Goal: Information Seeking & Learning: Learn about a topic

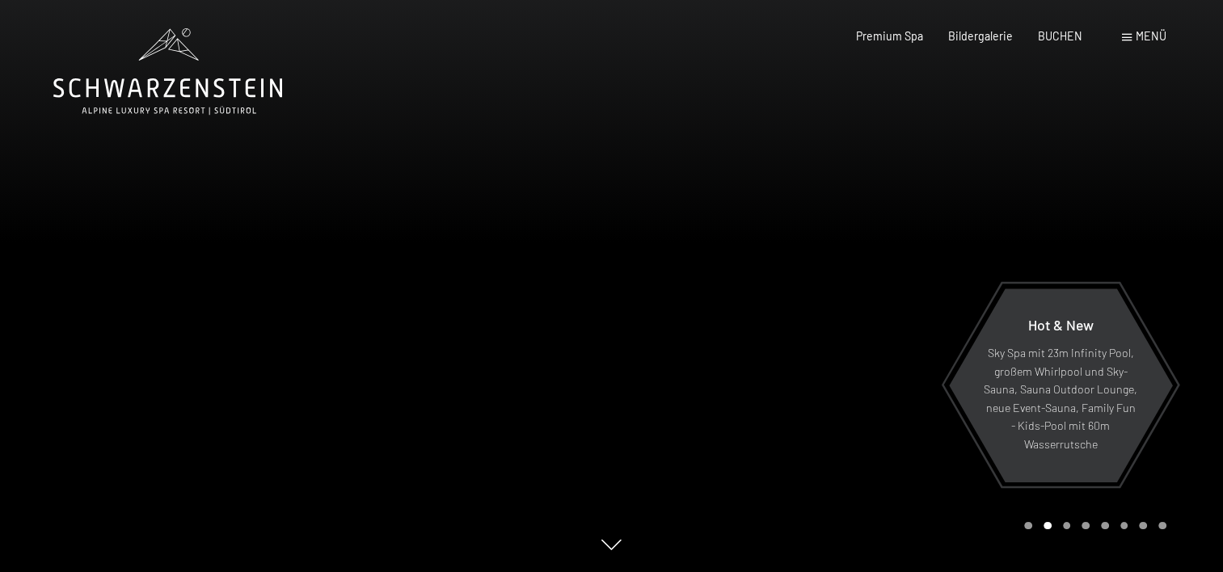
click at [1145, 36] on span "Menü" at bounding box center [1151, 36] width 31 height 14
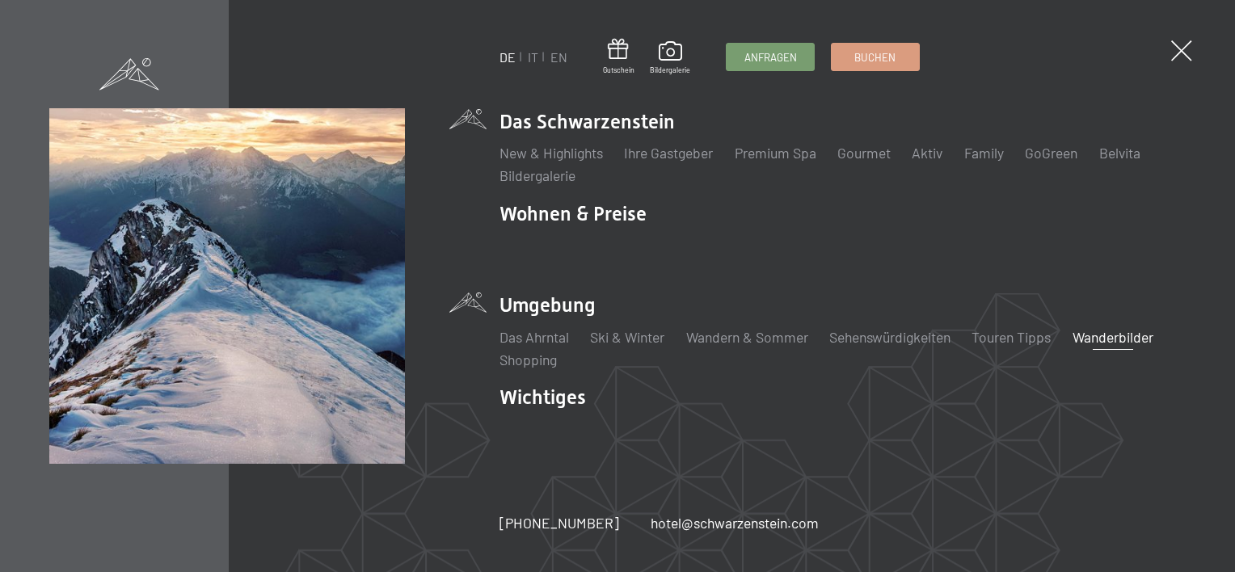
click at [1125, 340] on link "Wanderbilder" at bounding box center [1113, 337] width 81 height 18
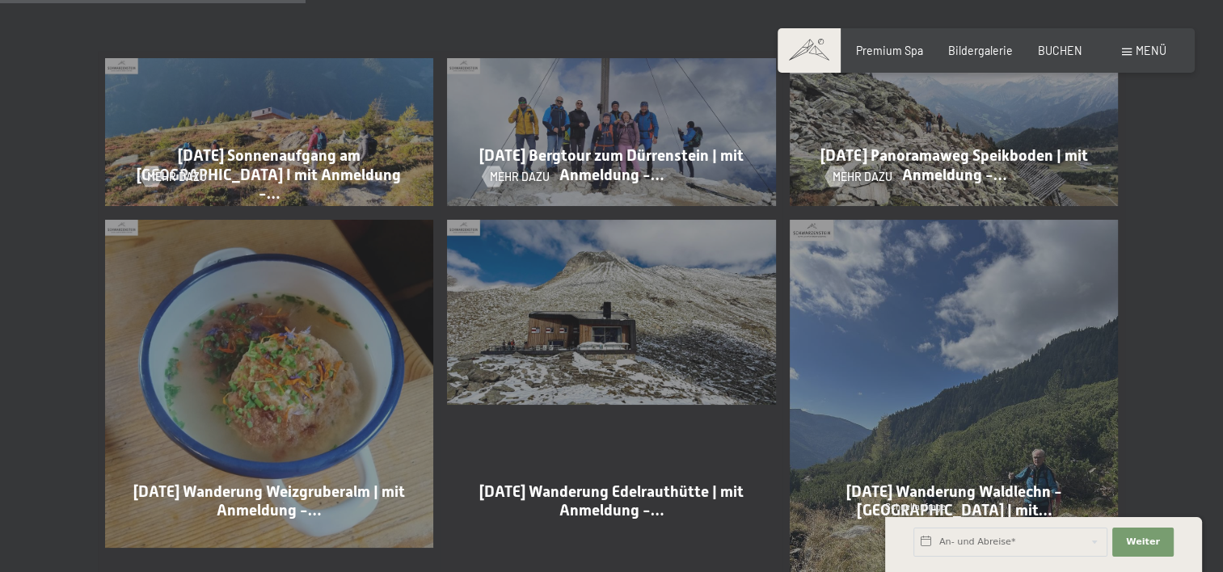
scroll to position [970, 0]
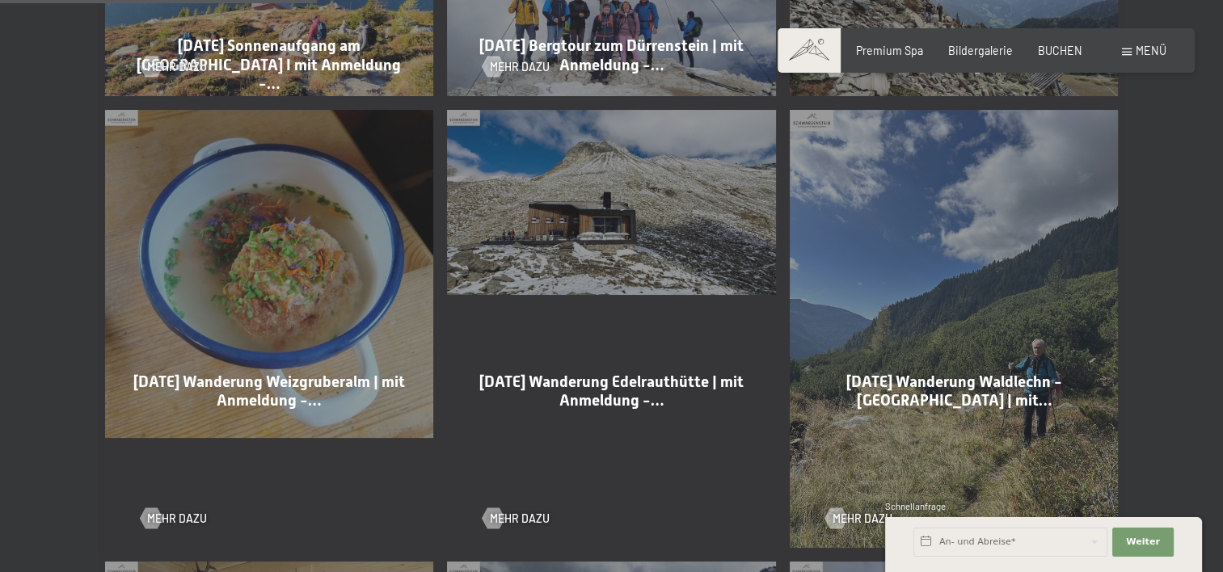
click at [307, 278] on div "30-09-2025 Wanderung Weizgruberalm | mit Anmeldung -… Mehr dazu" at bounding box center [269, 329] width 343 height 452
click at [244, 401] on span "30-09-2025 Wanderung Weizgruberalm | mit Anmeldung -…" at bounding box center [269, 391] width 272 height 37
click at [285, 291] on div "30-09-2025 Wanderung Weizgruberalm | mit Anmeldung -… Mehr dazu" at bounding box center [269, 329] width 343 height 452
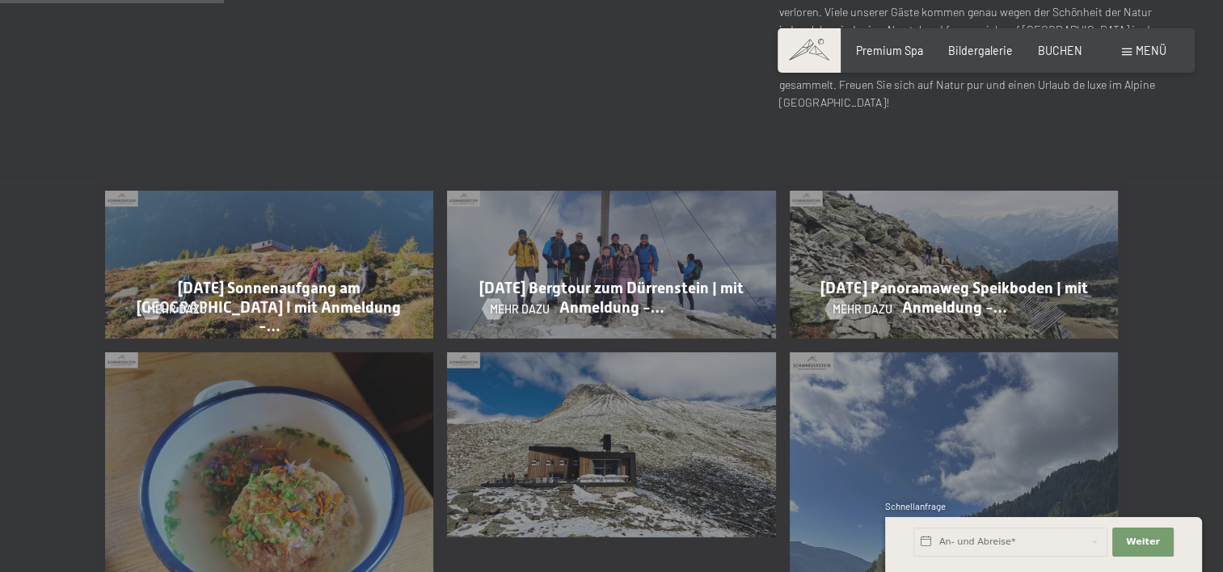
scroll to position [647, 0]
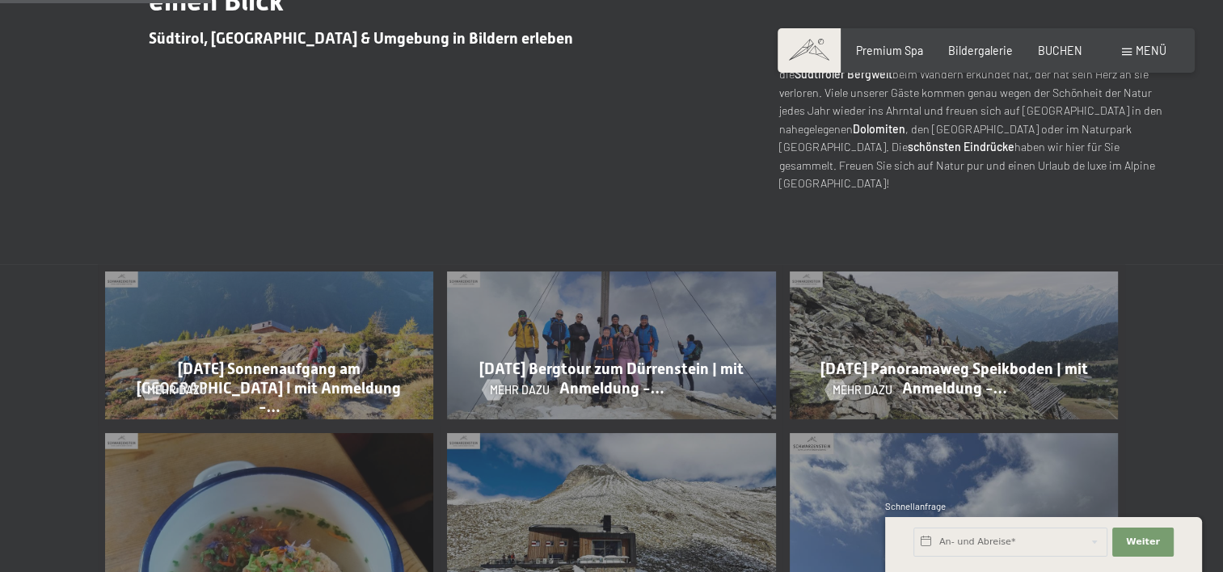
click at [911, 329] on div "30-09-2025 Panoramaweg Speikboden | mit Anmeldung -… Mehr dazu" at bounding box center [954, 345] width 343 height 162
click at [935, 374] on div "Mehr dazu" at bounding box center [953, 379] width 257 height 37
click at [876, 390] on span "Mehr dazu" at bounding box center [879, 390] width 60 height 16
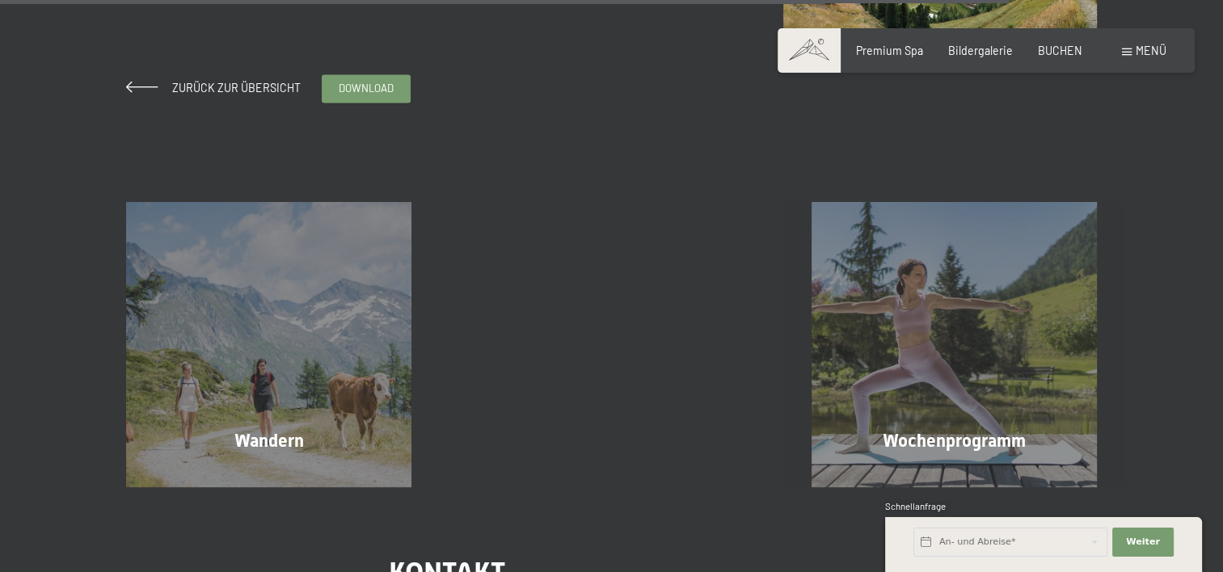
scroll to position [2506, 0]
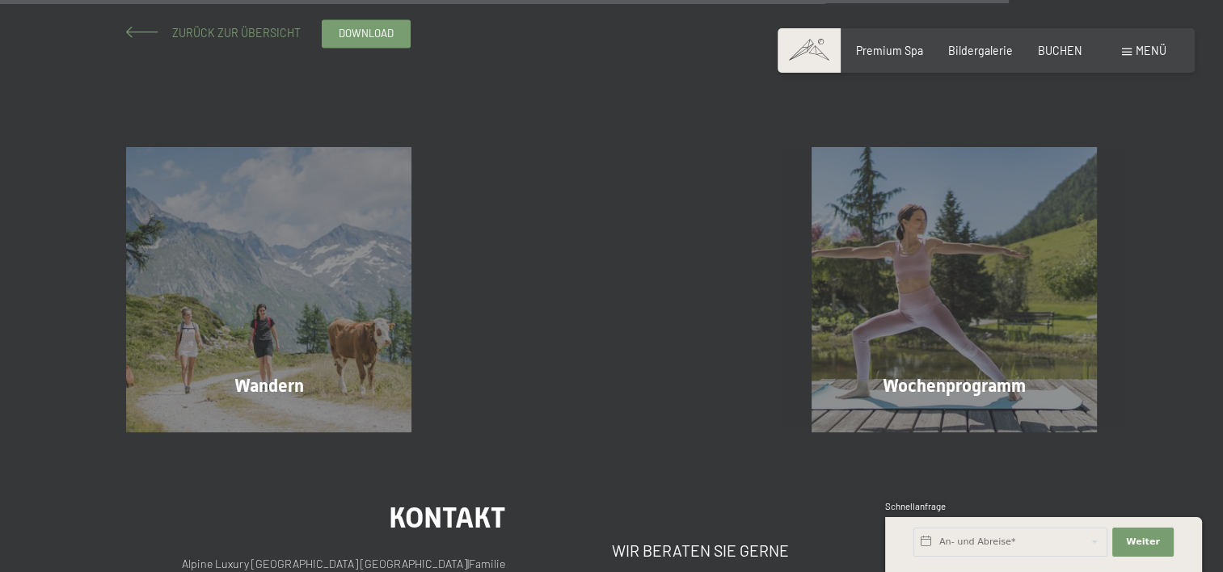
click at [239, 32] on span "Zurück zur Übersicht" at bounding box center [231, 33] width 140 height 14
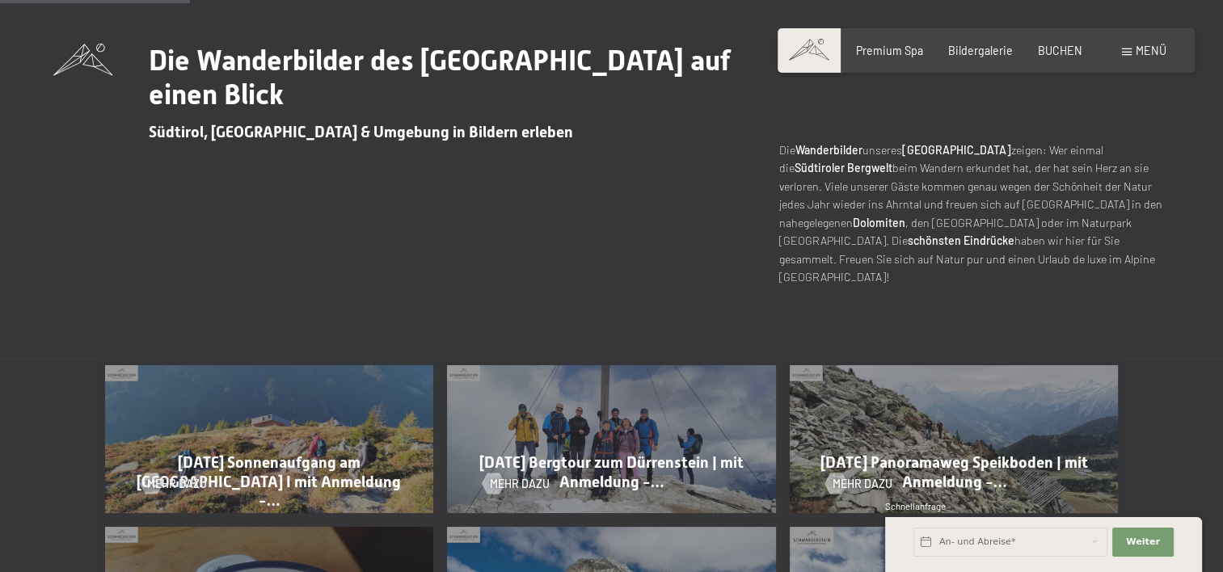
scroll to position [728, 0]
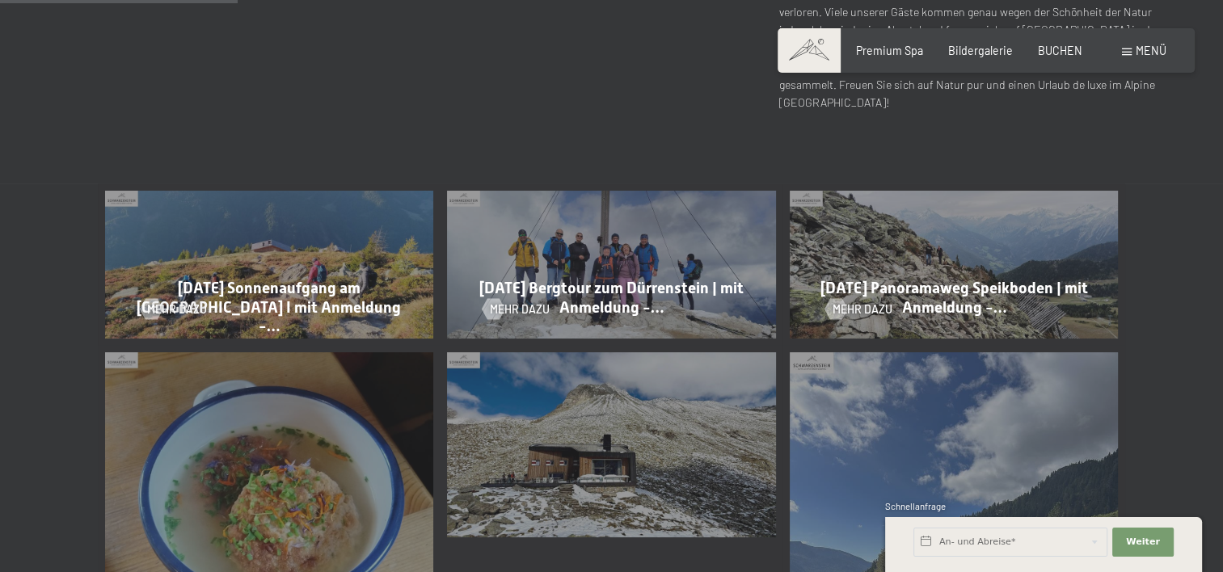
click at [285, 504] on div "30-09-2025 Wanderung Weizgruberalm | mit Anmeldung -… Mehr dazu" at bounding box center [269, 571] width 343 height 452
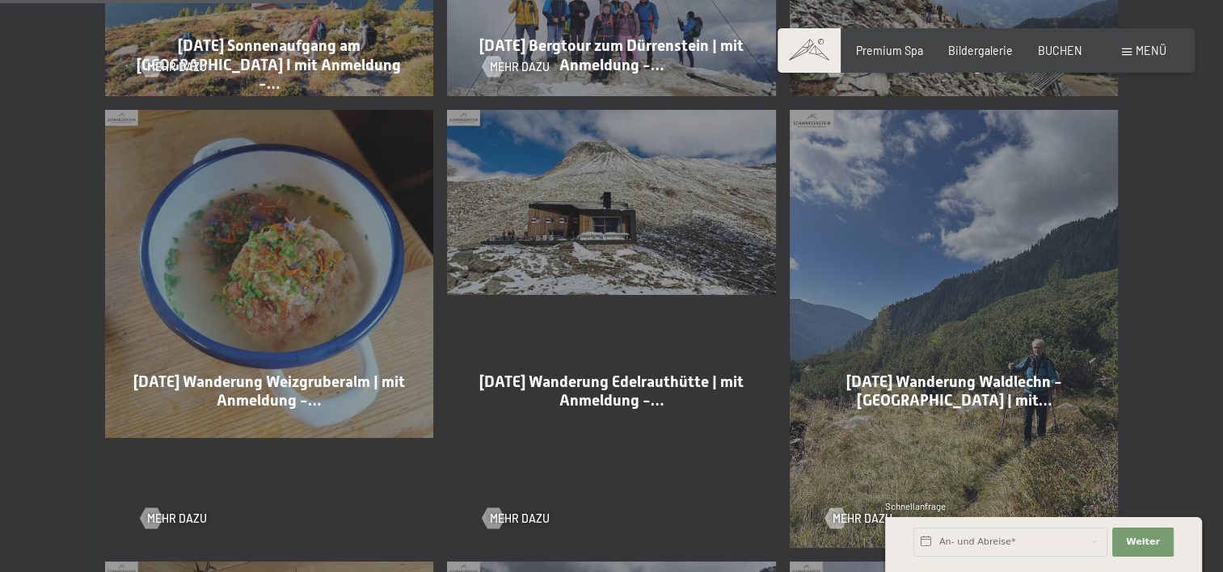
click at [219, 388] on span "30-09-2025 Wanderung Weizgruberalm | mit Anmeldung -…" at bounding box center [269, 391] width 272 height 37
click at [219, 409] on span "30-09-2025 Wanderung Weizgruberalm | mit Anmeldung -…" at bounding box center [269, 391] width 272 height 37
click at [217, 403] on span "30-09-2025 Wanderung Weizgruberalm | mit Anmeldung -…" at bounding box center [269, 391] width 272 height 37
drag, startPoint x: 238, startPoint y: 337, endPoint x: 236, endPoint y: 317, distance: 20.3
click at [238, 335] on div "30-09-2025 Wanderung Weizgruberalm | mit Anmeldung -… Mehr dazu" at bounding box center [269, 329] width 343 height 452
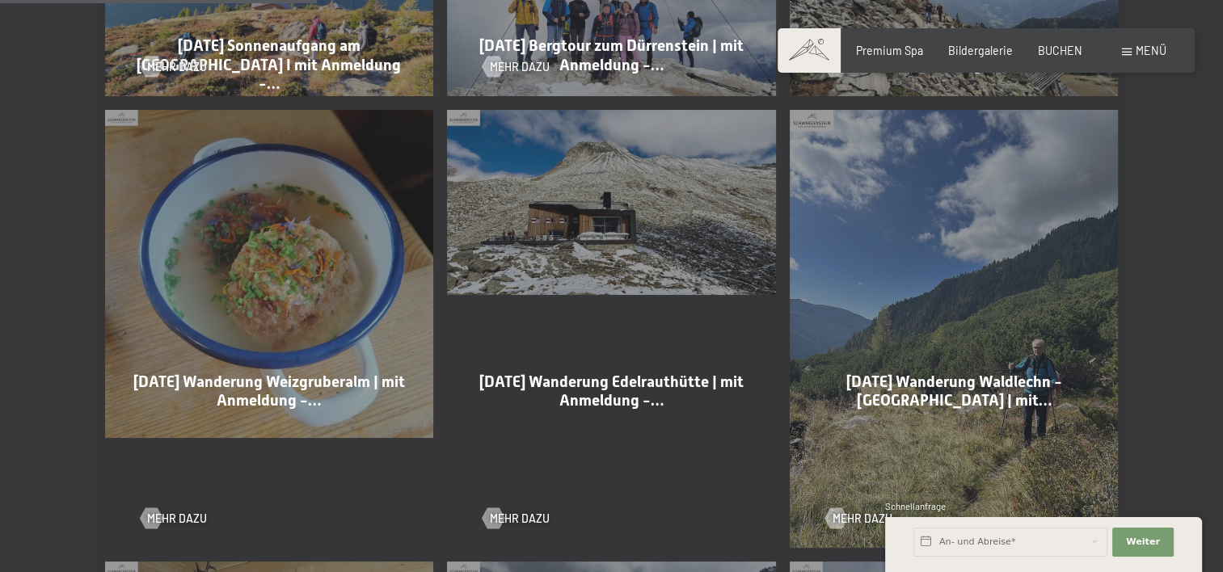
click at [236, 310] on div "30-09-2025 Wanderung Weizgruberalm | mit Anmeldung -… Mehr dazu" at bounding box center [269, 329] width 343 height 452
drag, startPoint x: 240, startPoint y: 279, endPoint x: 243, endPoint y: 261, distance: 18.1
click at [241, 274] on div "30-09-2025 Wanderung Weizgruberalm | mit Anmeldung -… Mehr dazu" at bounding box center [269, 329] width 343 height 452
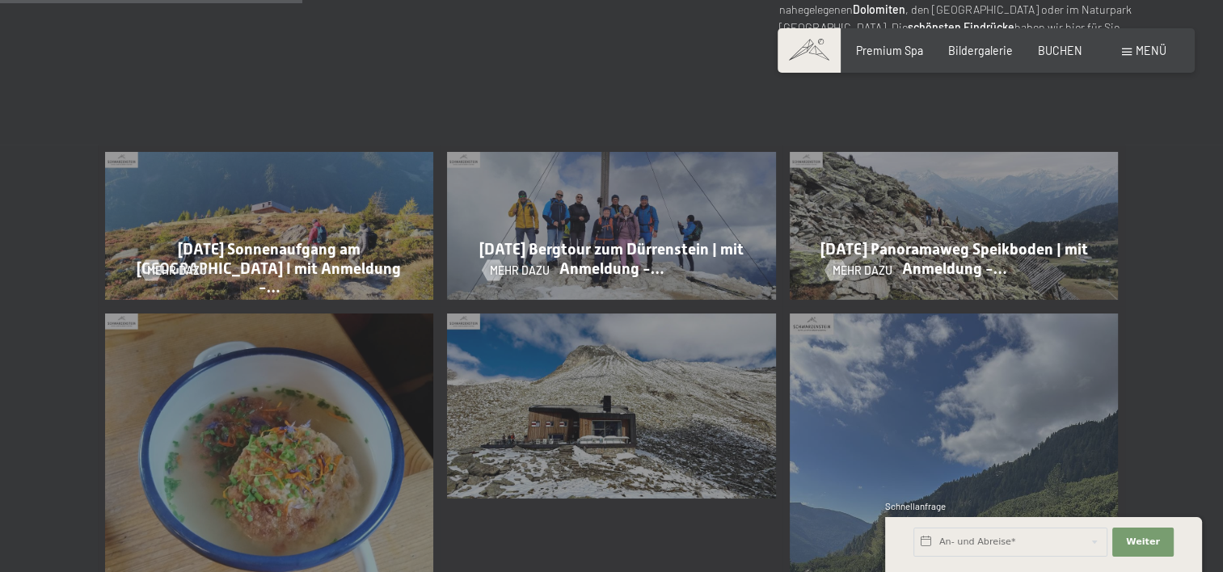
scroll to position [728, 0]
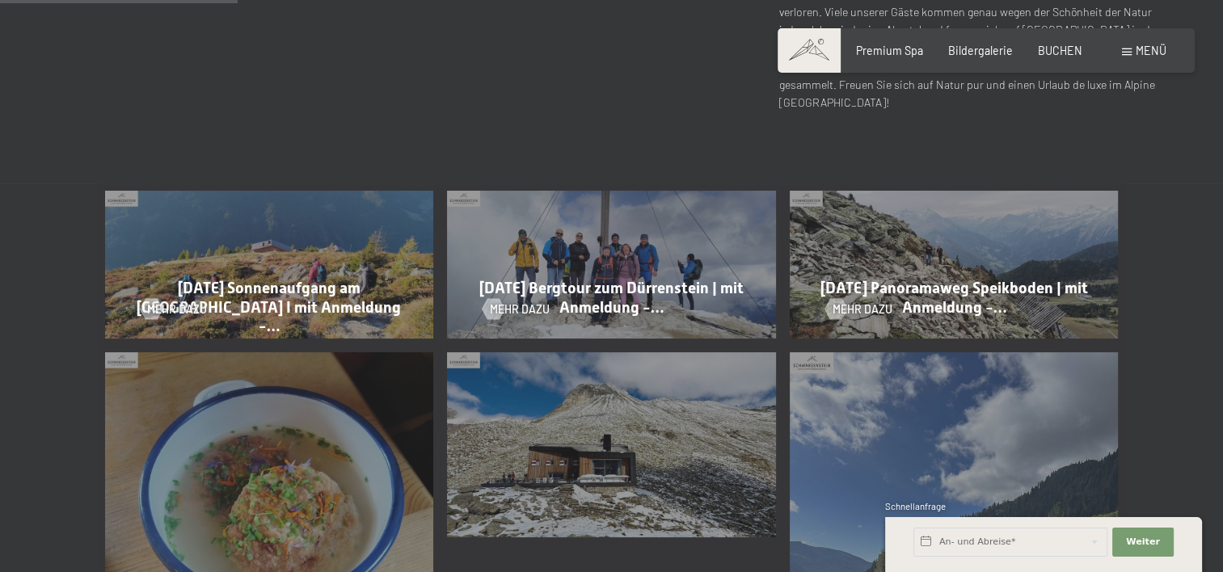
click at [247, 288] on div "Mehr dazu" at bounding box center [269, 298] width 257 height 37
click at [184, 310] on span "Mehr dazu" at bounding box center [193, 310] width 60 height 16
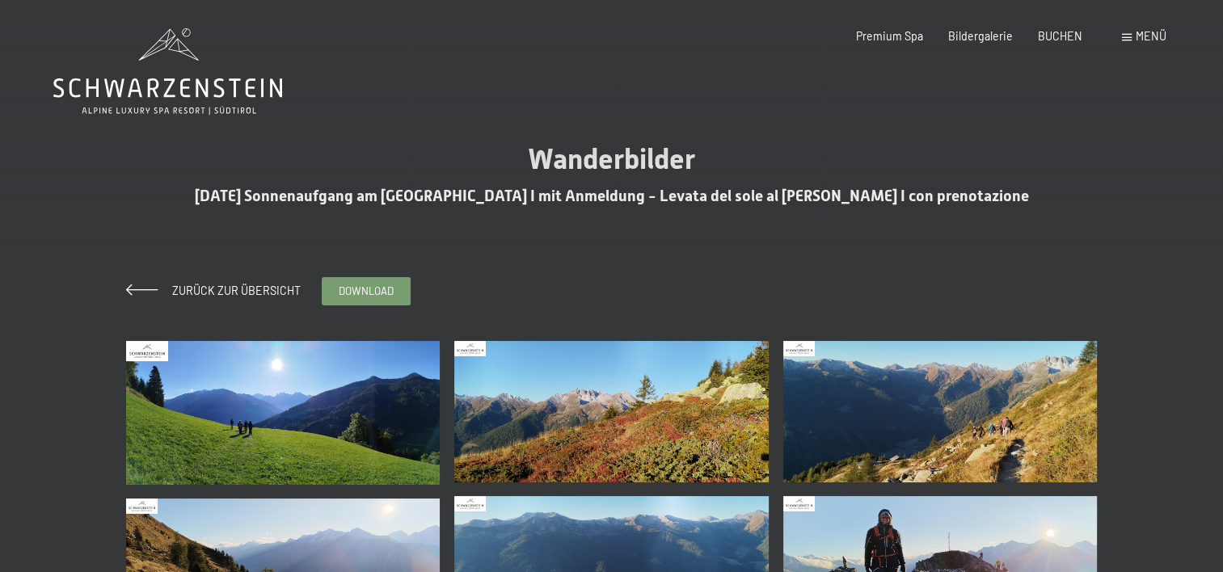
click at [1133, 37] on div "Menü" at bounding box center [1144, 36] width 44 height 16
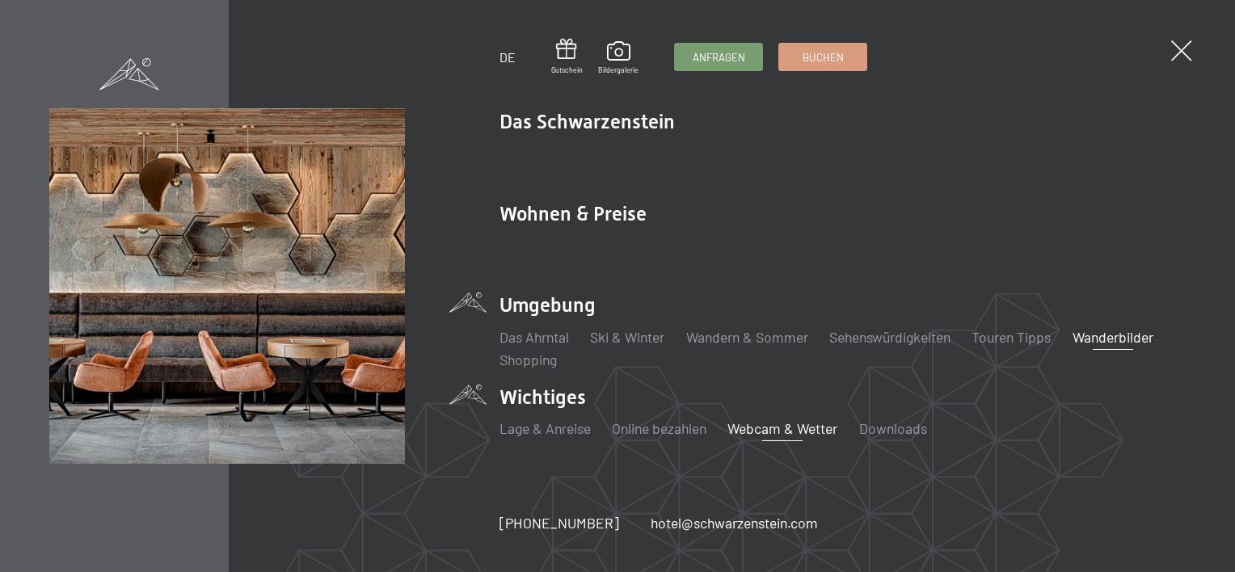
click at [747, 427] on link "Webcam & Wetter" at bounding box center [783, 429] width 110 height 18
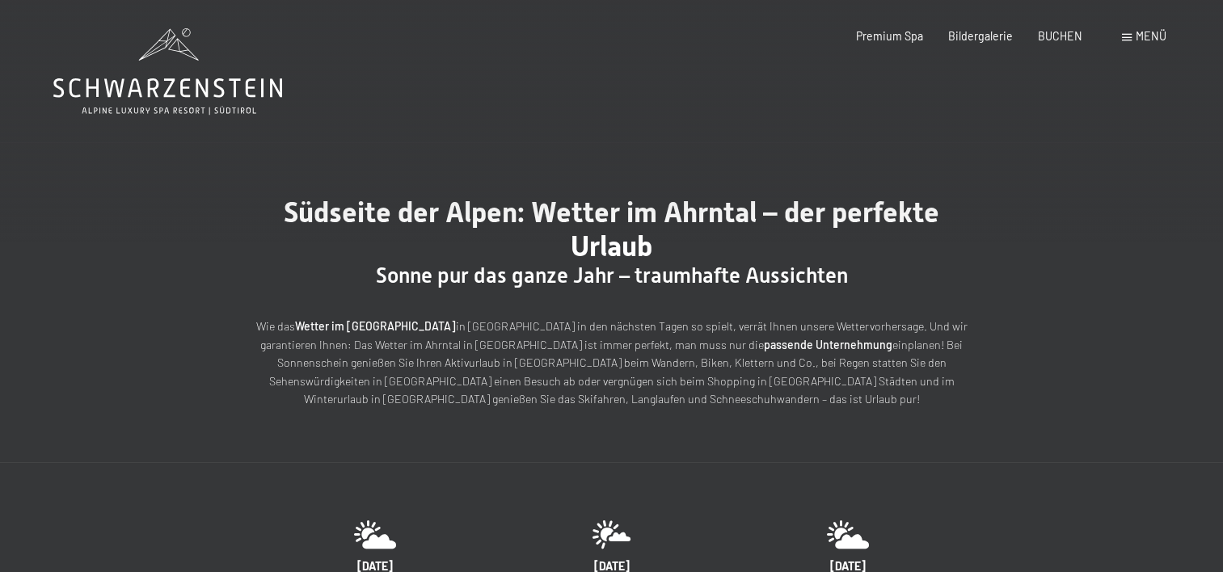
click at [1133, 36] on div "Menü" at bounding box center [1144, 36] width 44 height 16
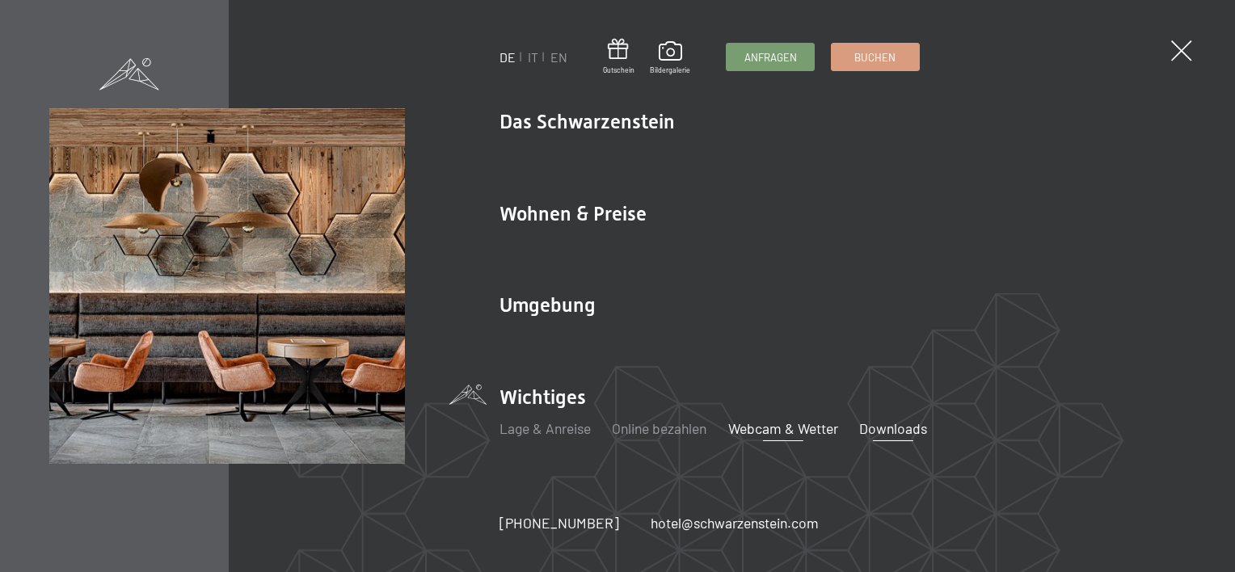
click at [884, 433] on link "Downloads" at bounding box center [893, 429] width 68 height 18
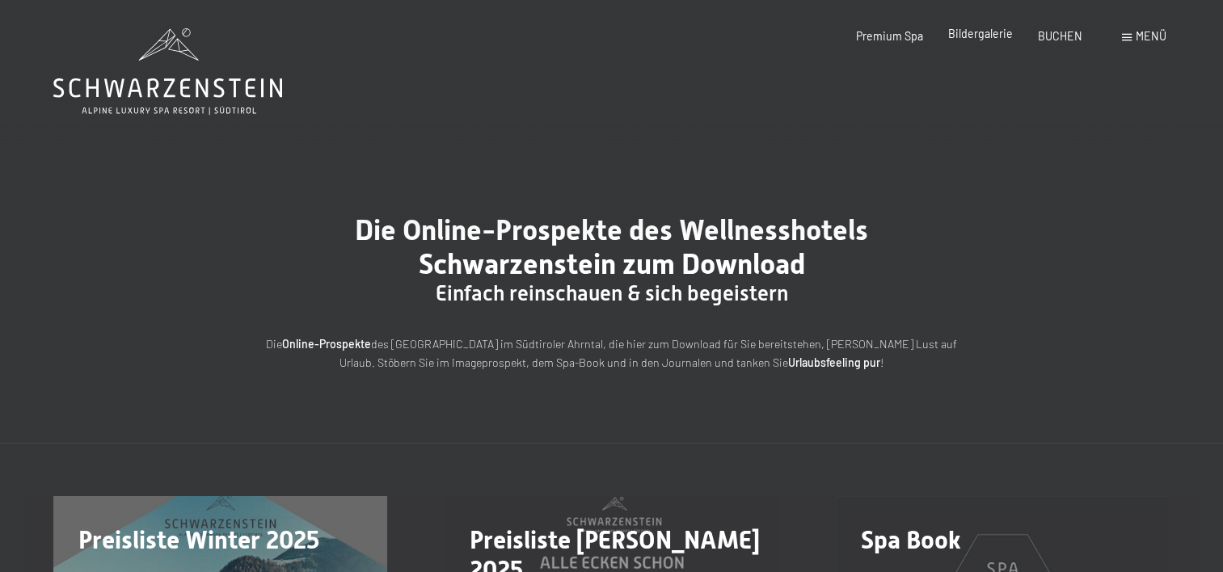
click at [984, 32] on span "Bildergalerie" at bounding box center [980, 34] width 65 height 14
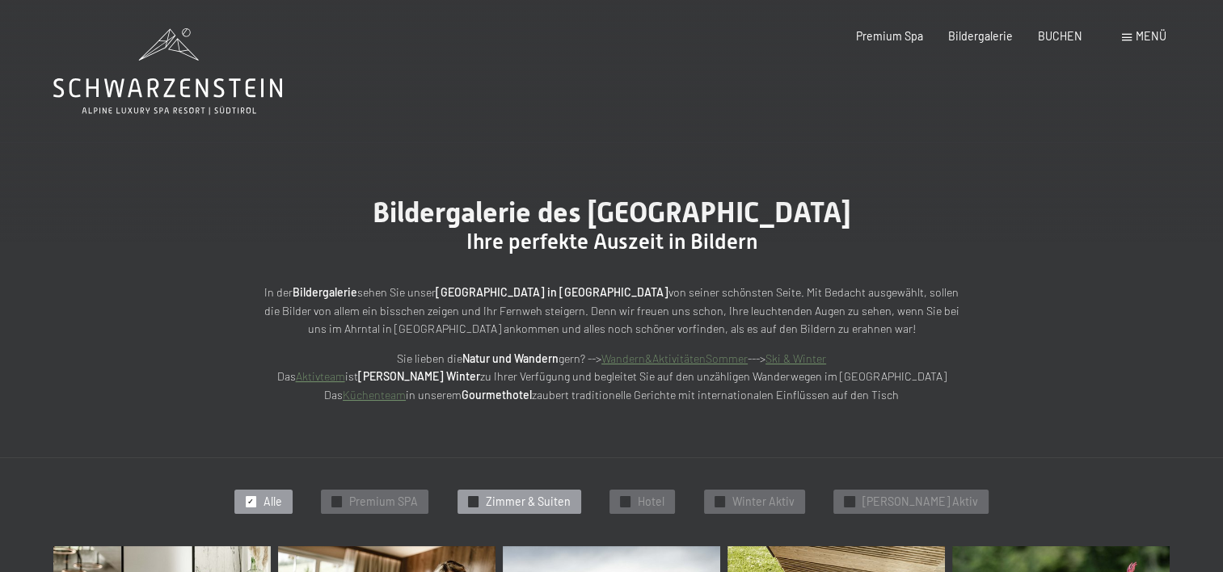
click at [535, 502] on span "Zimmer & Suiten" at bounding box center [528, 502] width 85 height 16
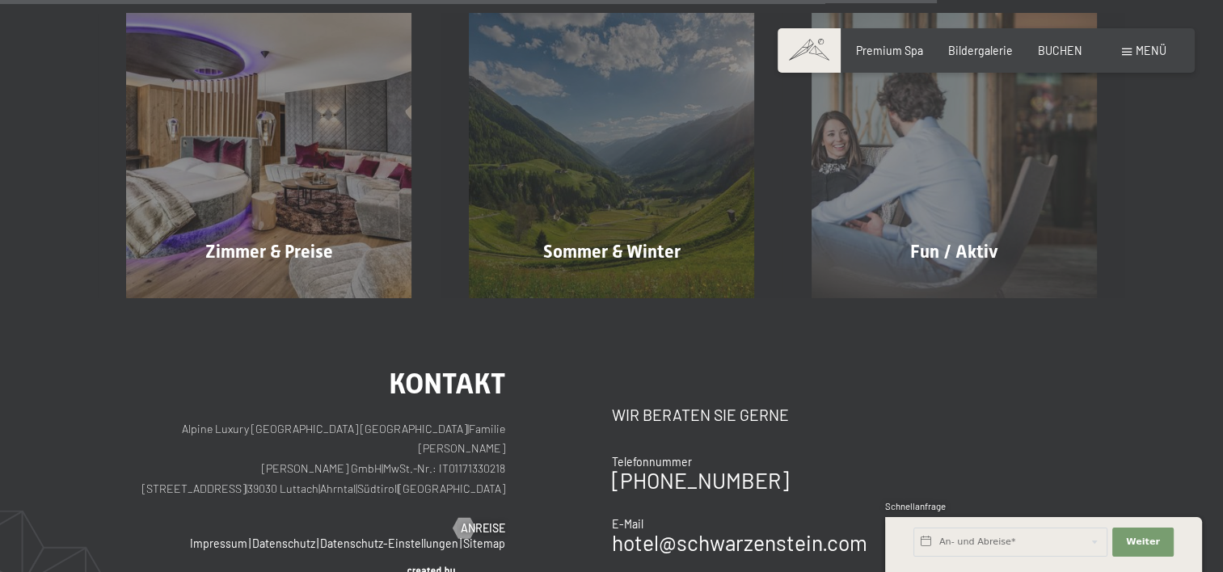
scroll to position [1476, 0]
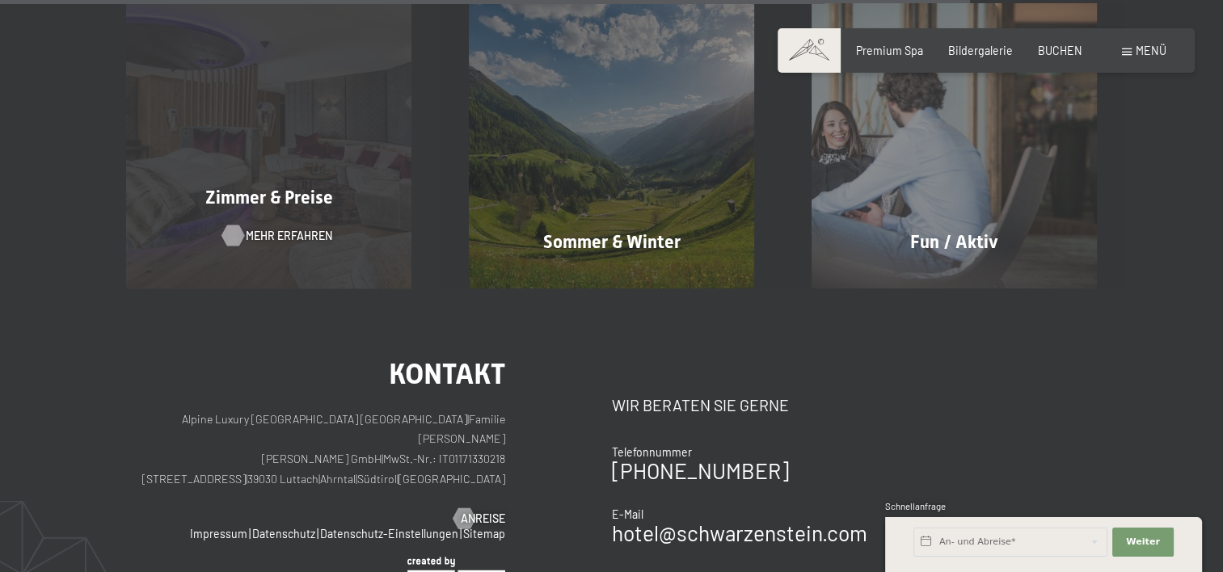
click at [285, 235] on span "Mehr erfahren" at bounding box center [289, 236] width 87 height 16
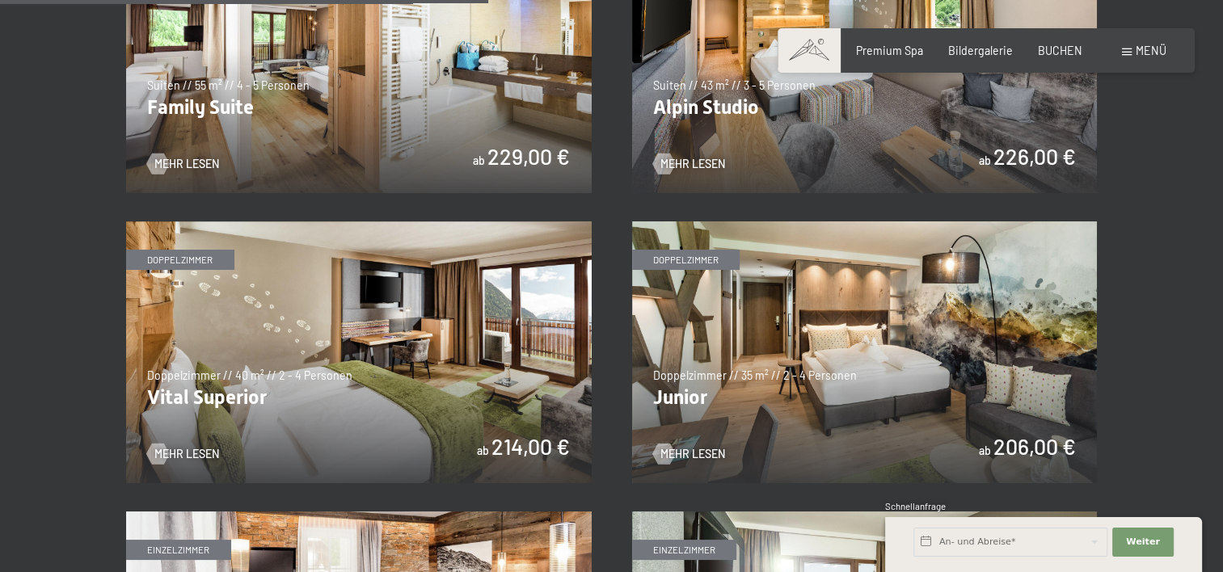
scroll to position [1940, 0]
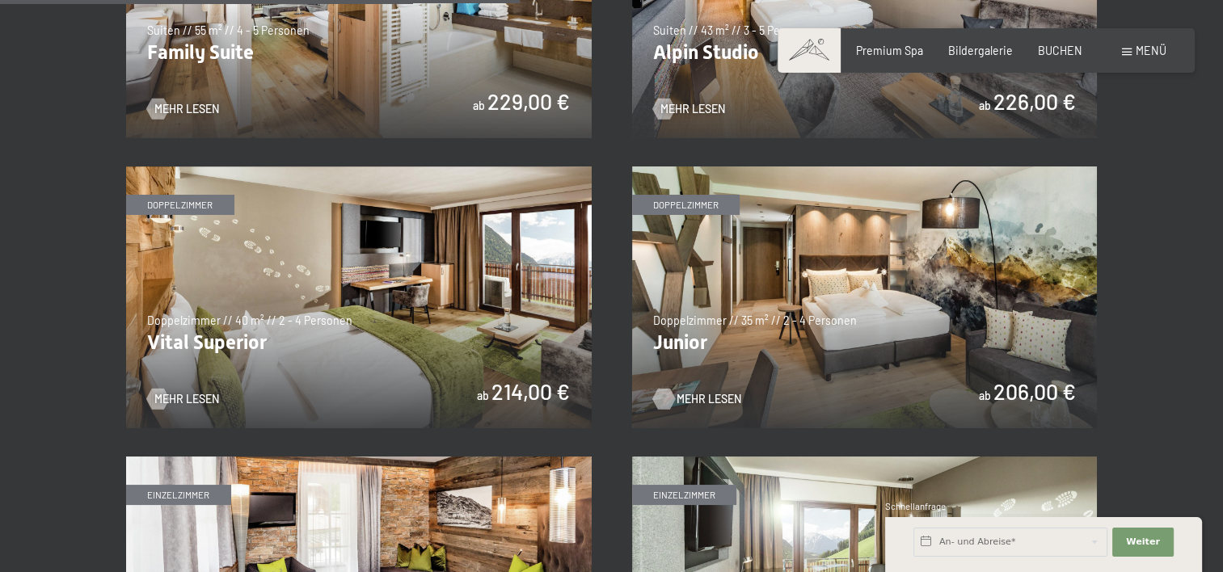
click at [694, 396] on span "Mehr Lesen" at bounding box center [709, 399] width 65 height 16
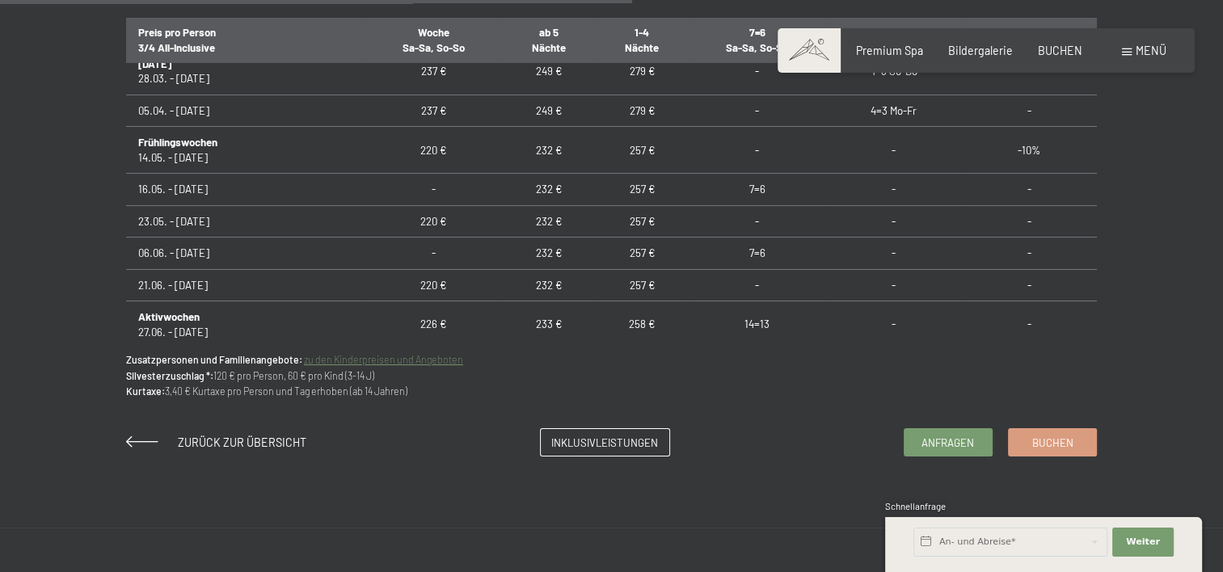
scroll to position [776, 0]
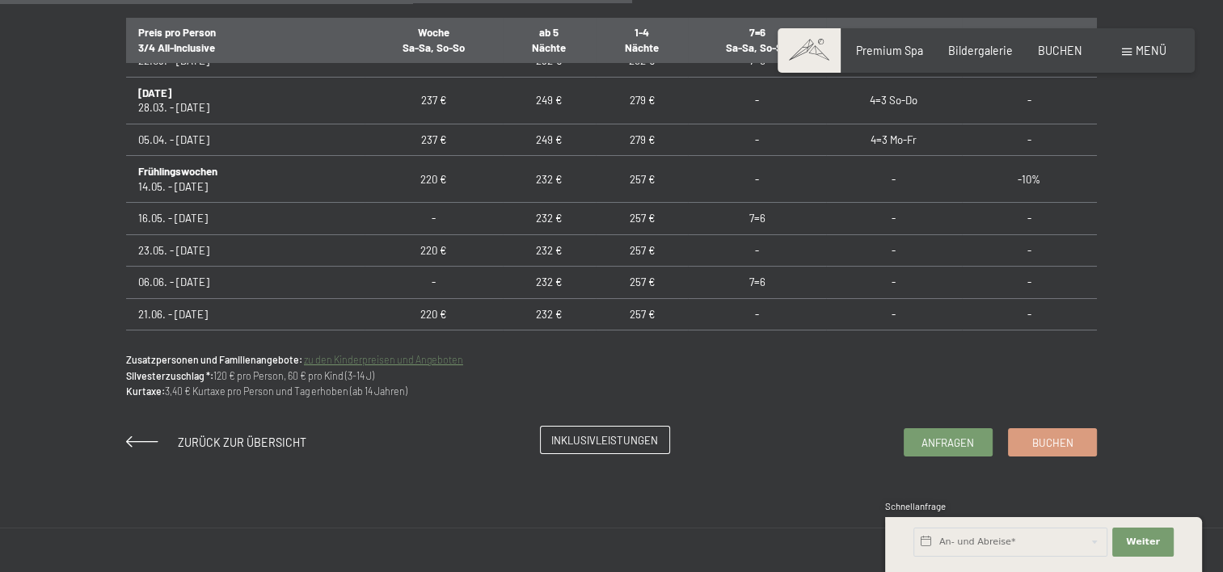
click at [559, 441] on span "Inklusivleistungen" at bounding box center [604, 440] width 107 height 15
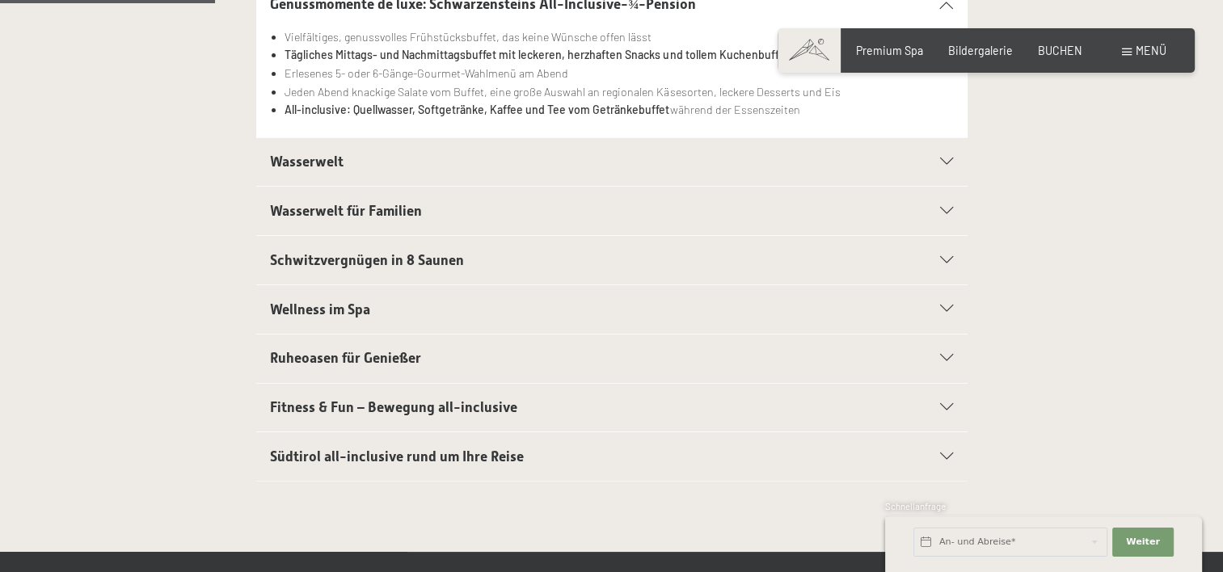
scroll to position [485, 0]
